Goal: Task Accomplishment & Management: Use online tool/utility

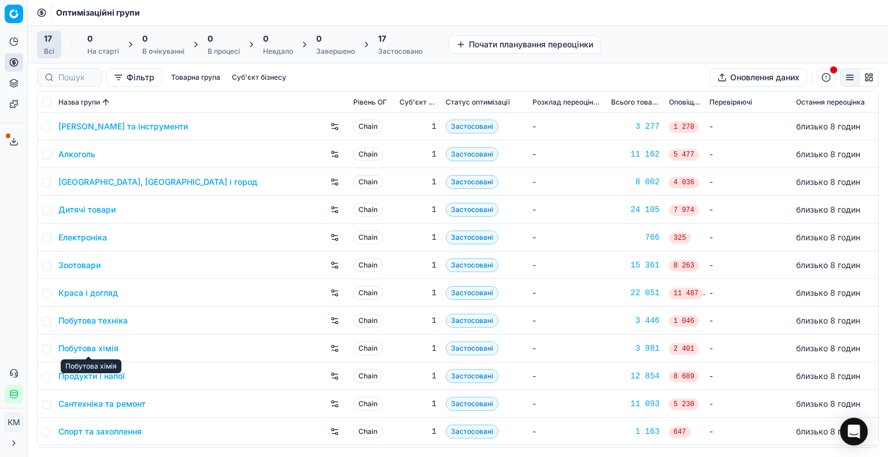
click at [109, 349] on link "Побутова хімія" at bounding box center [88, 349] width 60 height 12
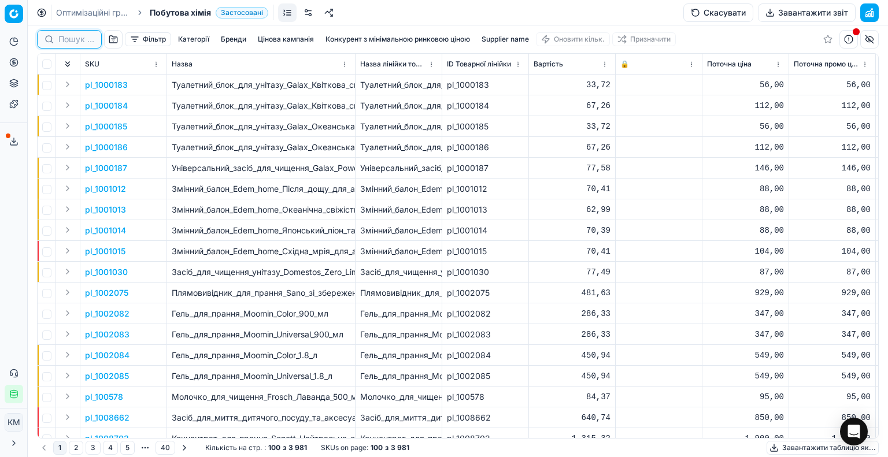
click at [79, 42] on input at bounding box center [76, 40] width 36 height 12
click at [586, 39] on div "Фільтр Категорії [PERSON_NAME] кампанія Конкурент з мінімальною ринковою ціною …" at bounding box center [458, 39] width 842 height 28
click at [499, 39] on button "Supplier name" at bounding box center [505, 39] width 57 height 14
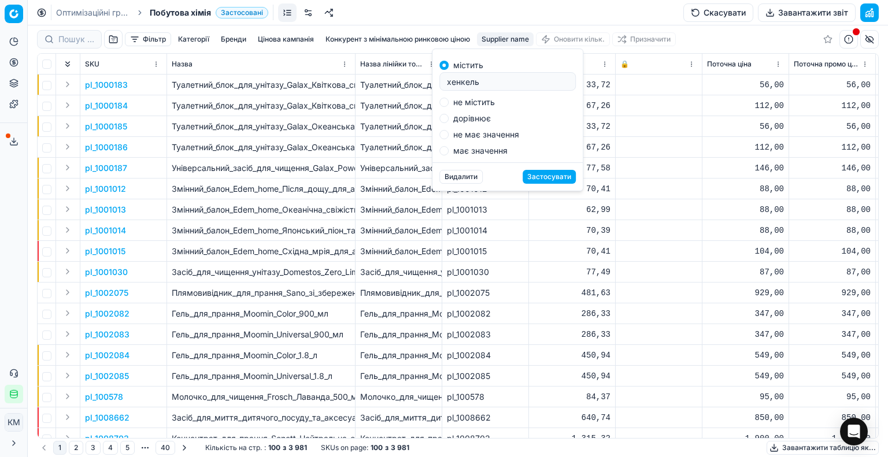
type input "хенкель"
click at [548, 177] on button "Застосувати" at bounding box center [549, 177] width 53 height 14
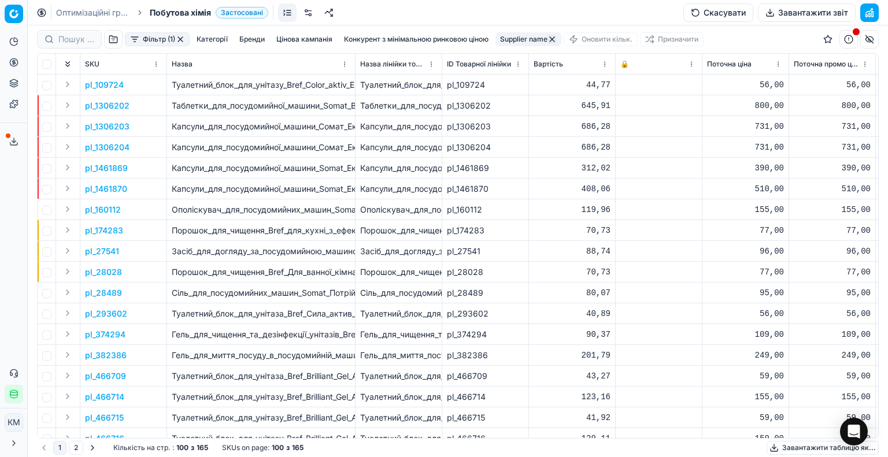
click at [806, 444] on button "Завантажити таблицю як..." at bounding box center [823, 448] width 112 height 14
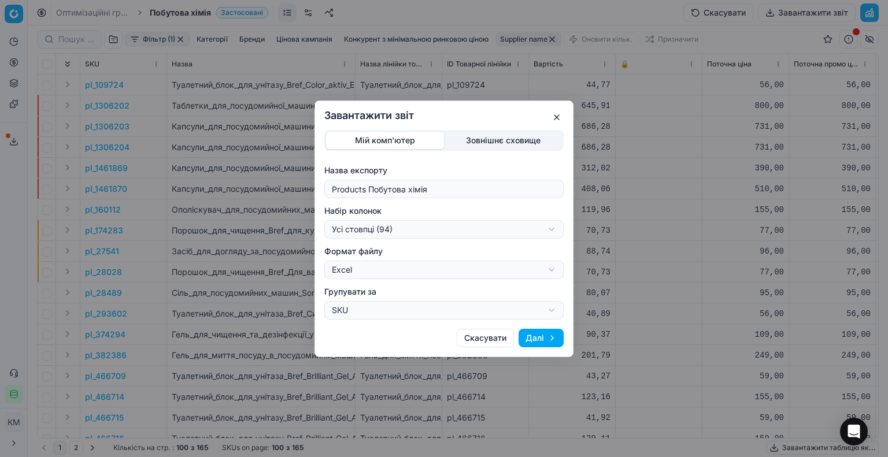
click at [546, 342] on button "Далі" at bounding box center [541, 338] width 45 height 18
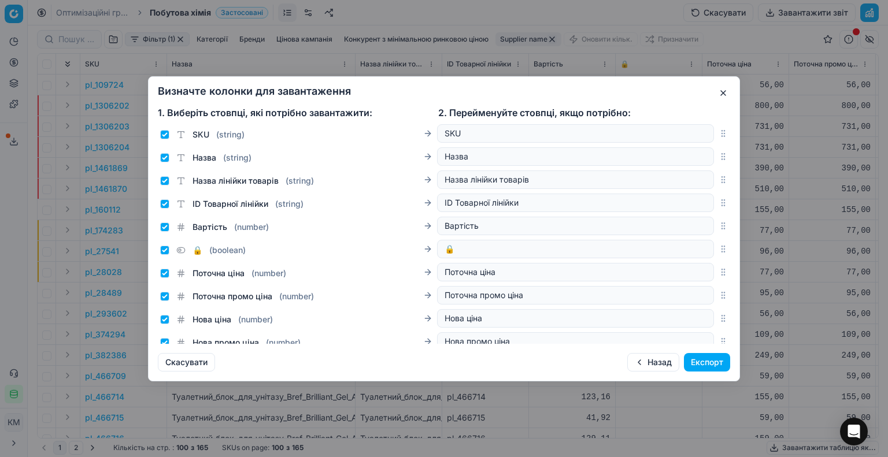
click at [704, 361] on button "Експорт" at bounding box center [707, 362] width 46 height 18
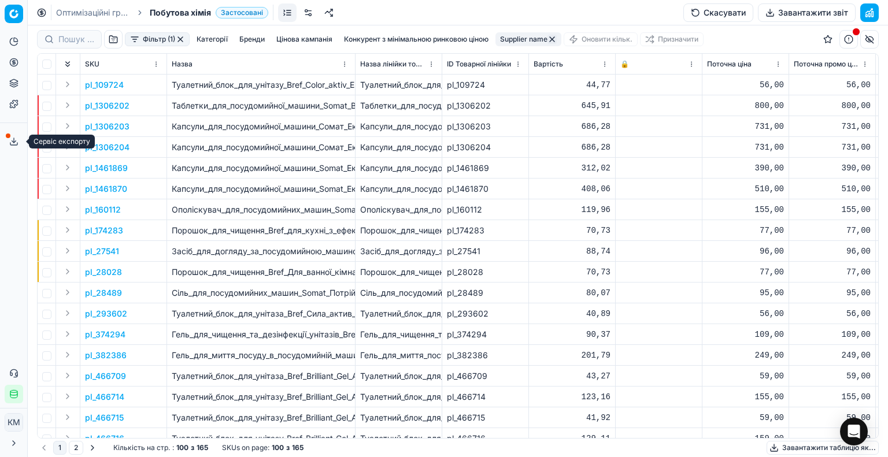
click at [14, 139] on icon at bounding box center [13, 141] width 9 height 9
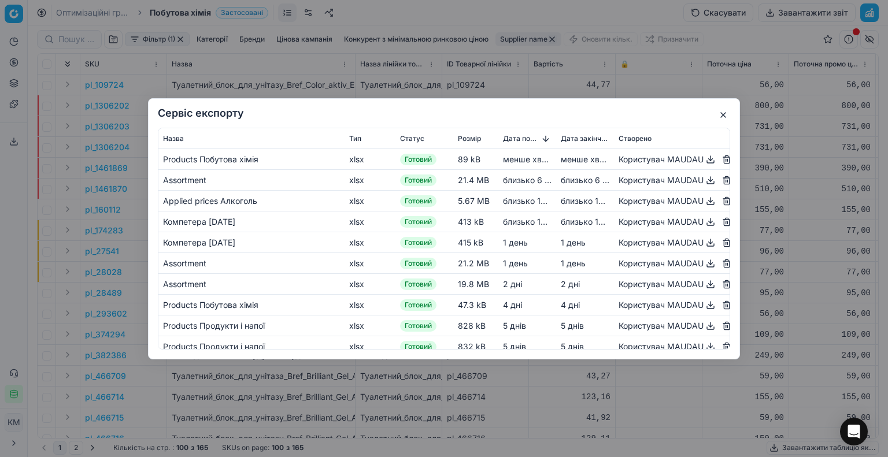
click at [704, 159] on button "button" at bounding box center [711, 159] width 14 height 14
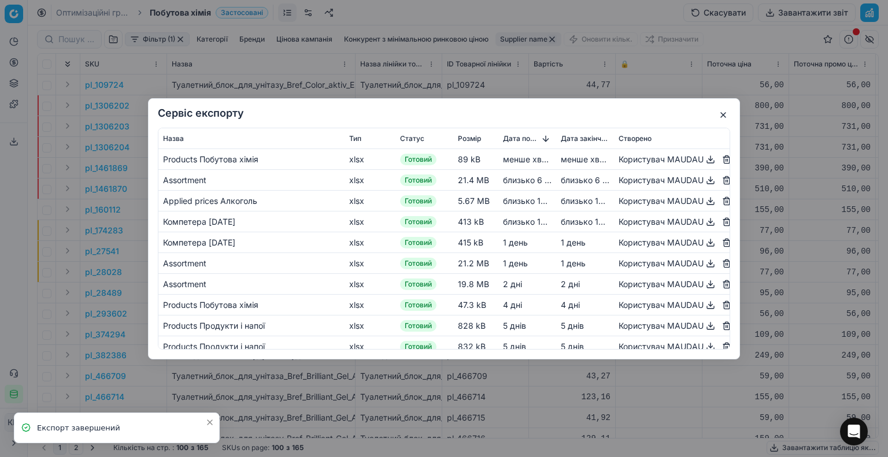
click at [719, 118] on button "button" at bounding box center [723, 115] width 14 height 14
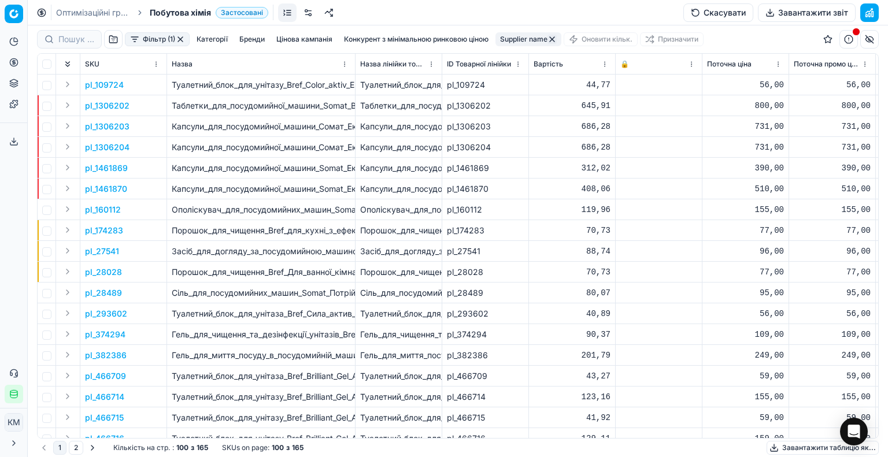
click at [556, 39] on button "button" at bounding box center [551, 39] width 9 height 9
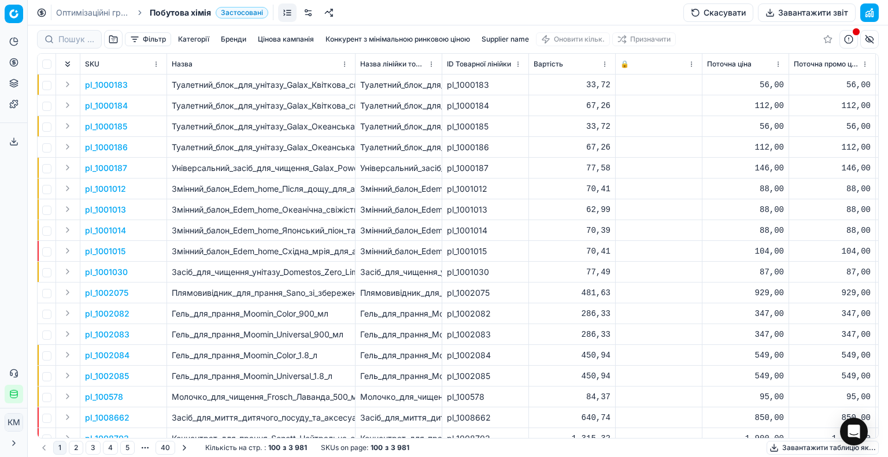
click at [509, 39] on button "Supplier name" at bounding box center [505, 39] width 57 height 14
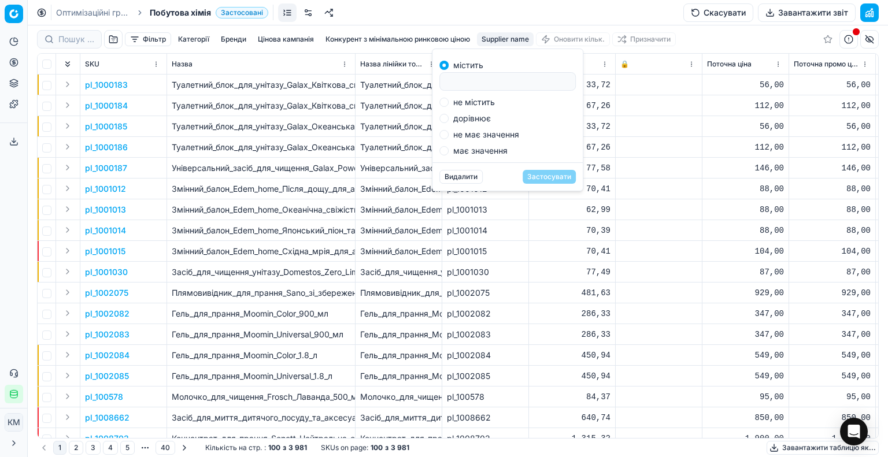
click at [516, 83] on input at bounding box center [508, 81] width 126 height 17
type input "капрі"
click at [554, 179] on button "Застосувати" at bounding box center [549, 177] width 53 height 14
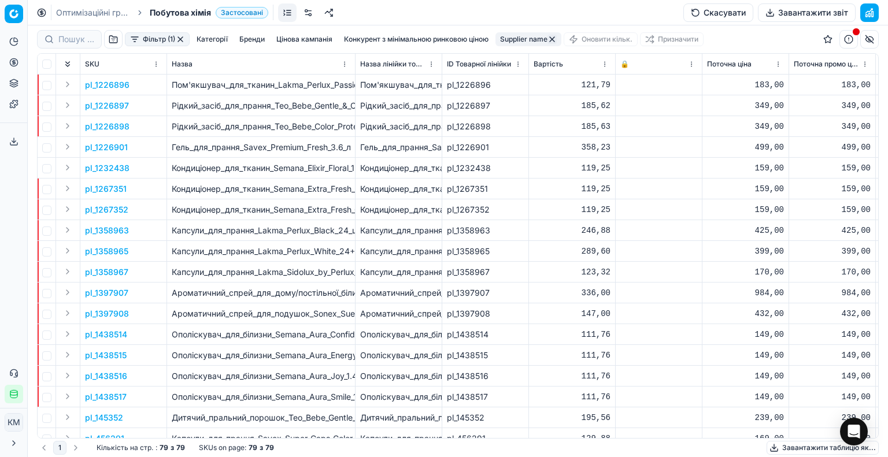
click at [775, 12] on button "Завантажити звіт" at bounding box center [807, 12] width 98 height 18
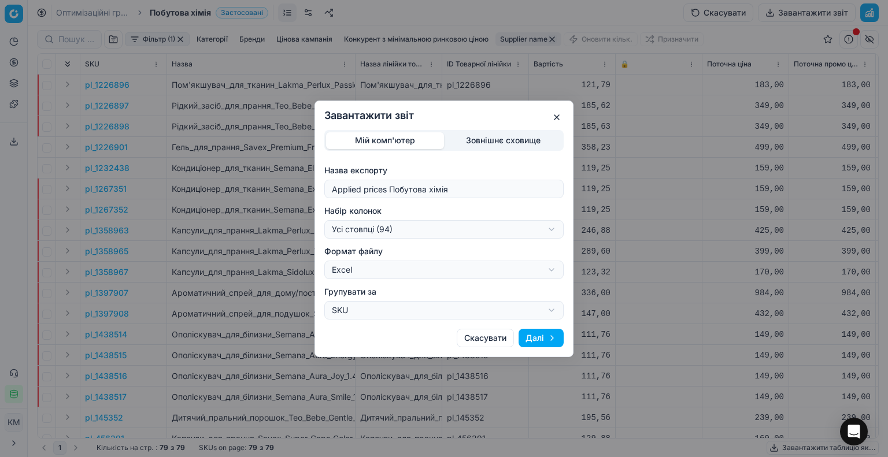
click at [536, 335] on button "Далі" at bounding box center [541, 338] width 45 height 18
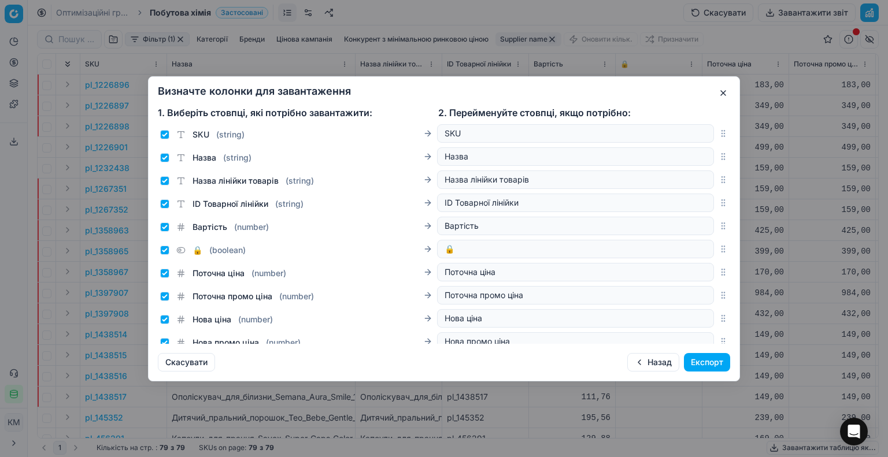
click at [710, 365] on button "Експорт" at bounding box center [707, 362] width 46 height 18
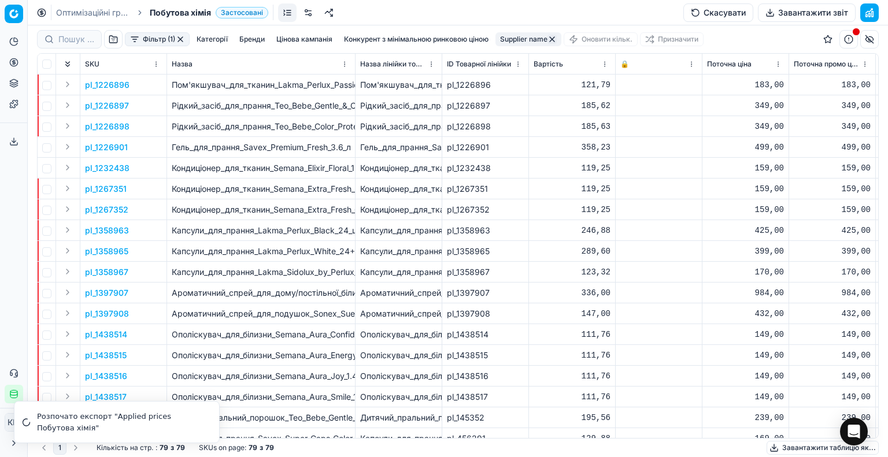
click at [119, 12] on link "Оптимізаційні групи" at bounding box center [93, 13] width 74 height 12
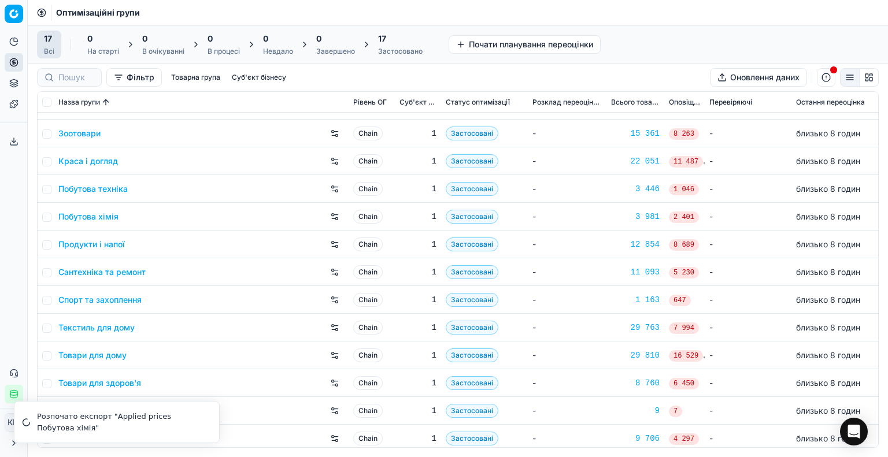
scroll to position [136, 0]
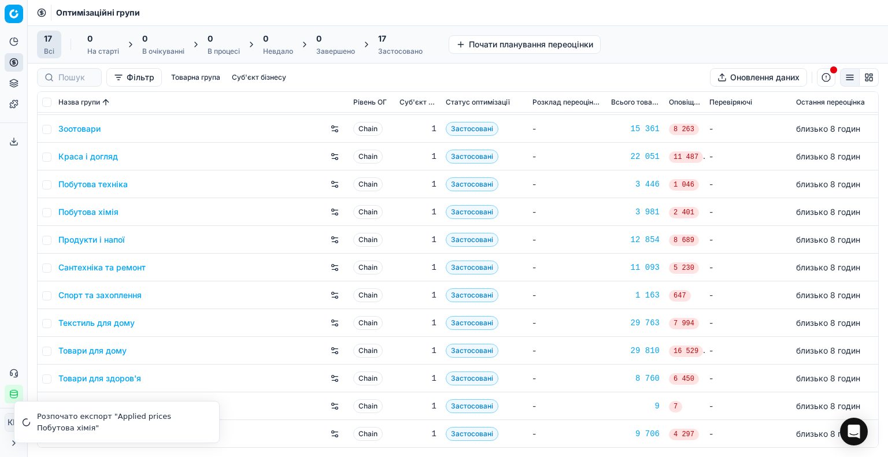
click at [119, 350] on link "Товари для дому" at bounding box center [92, 351] width 68 height 12
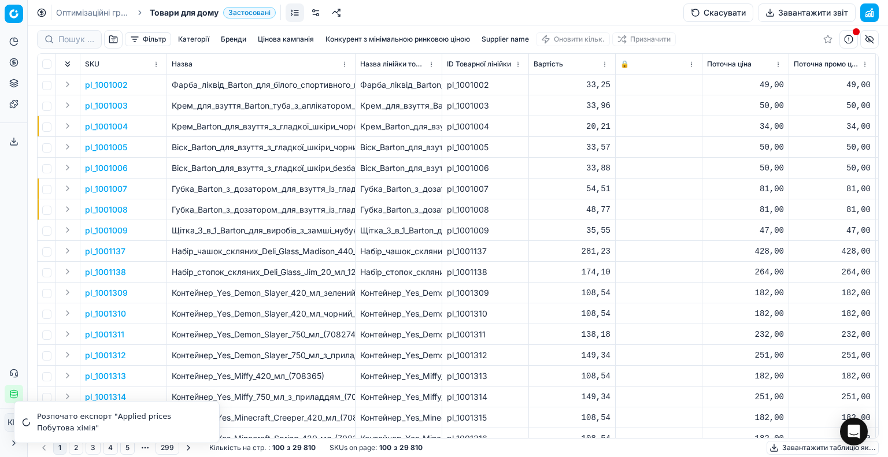
click at [527, 40] on button "Supplier name" at bounding box center [505, 39] width 57 height 14
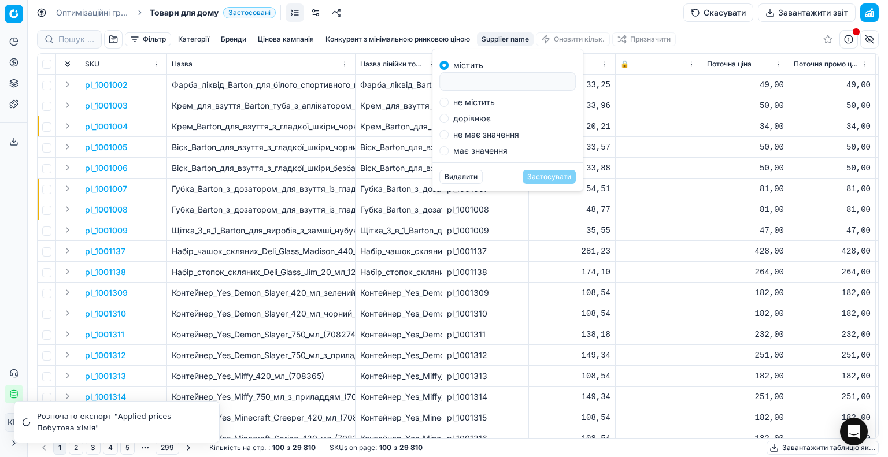
click at [523, 78] on input at bounding box center [508, 81] width 126 height 17
type input "капрі"
click at [557, 175] on button "Застосувати" at bounding box center [549, 177] width 53 height 14
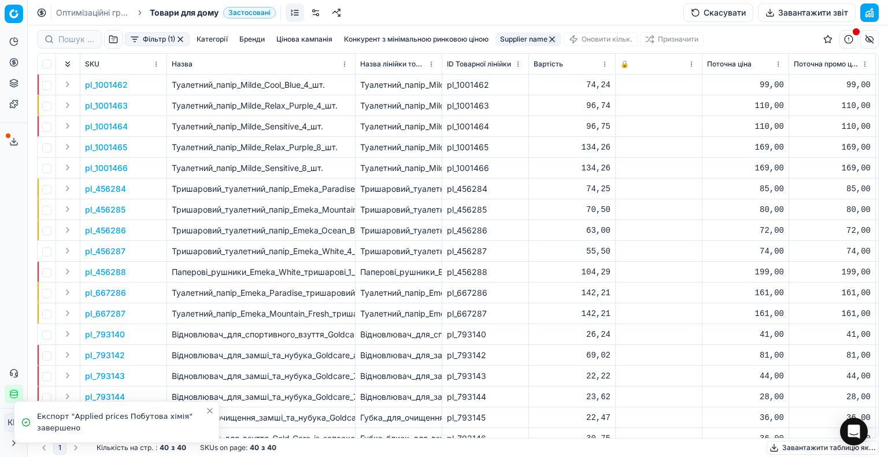
click at [798, 16] on button "Завантажити звіт" at bounding box center [807, 12] width 98 height 18
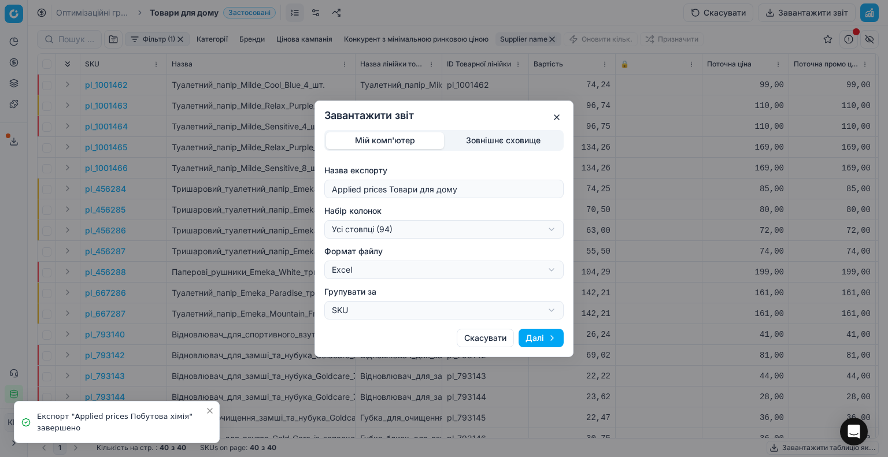
click at [553, 337] on button "Далі" at bounding box center [541, 338] width 45 height 18
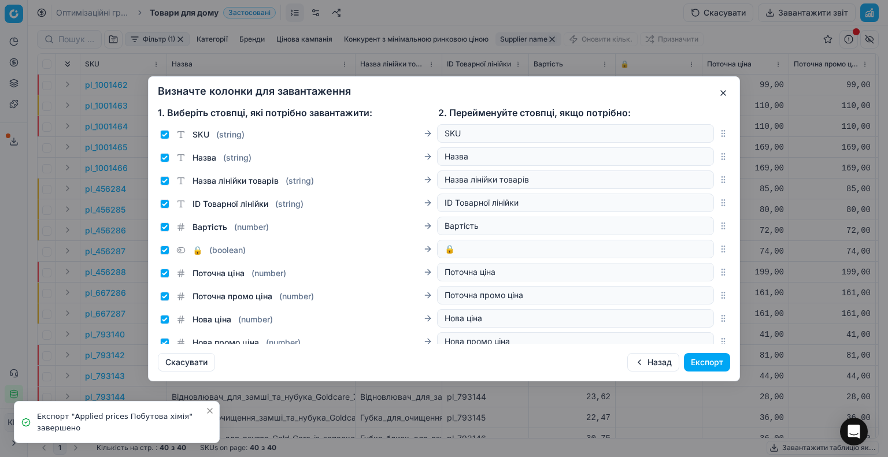
click at [695, 356] on button "Експорт" at bounding box center [707, 362] width 46 height 18
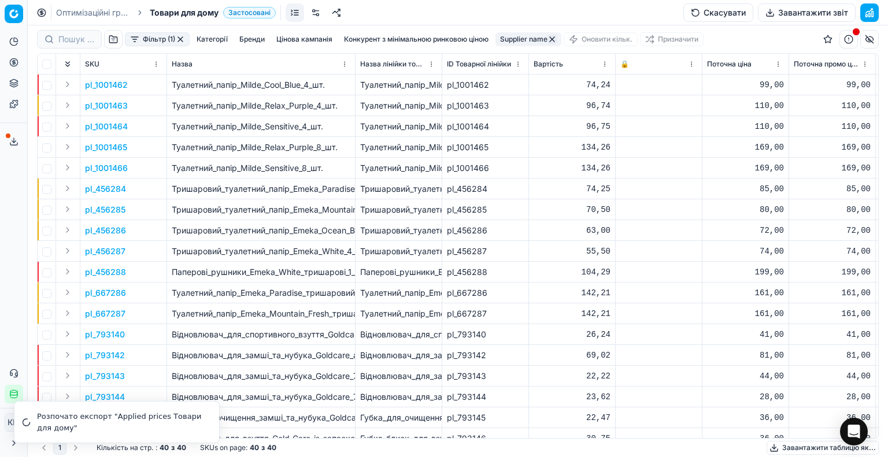
click at [17, 145] on icon at bounding box center [13, 141] width 9 height 9
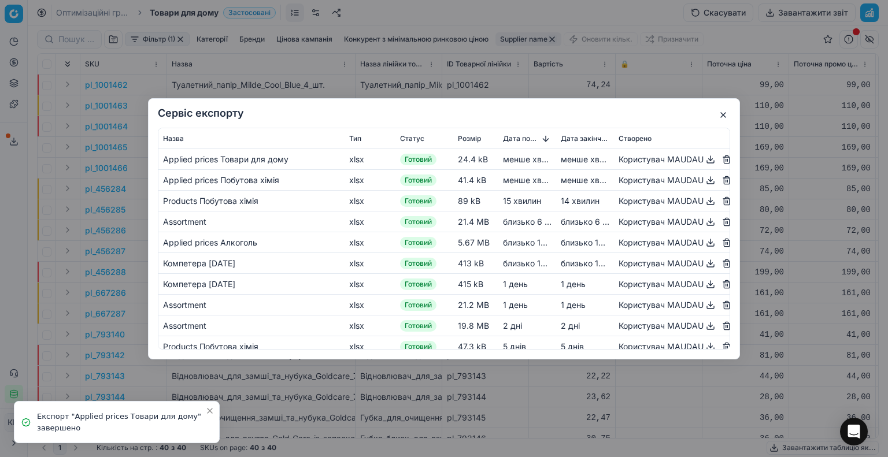
click at [704, 178] on button "button" at bounding box center [711, 180] width 14 height 14
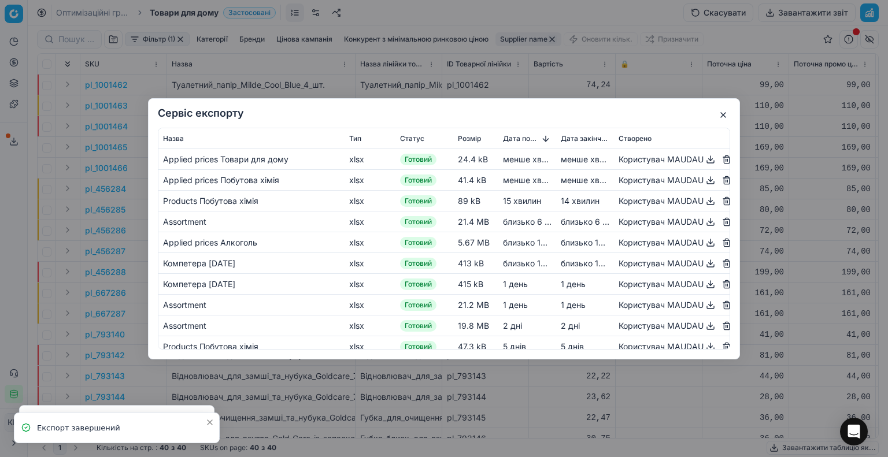
click at [704, 160] on button "button" at bounding box center [711, 159] width 14 height 14
